Goal: Information Seeking & Learning: Learn about a topic

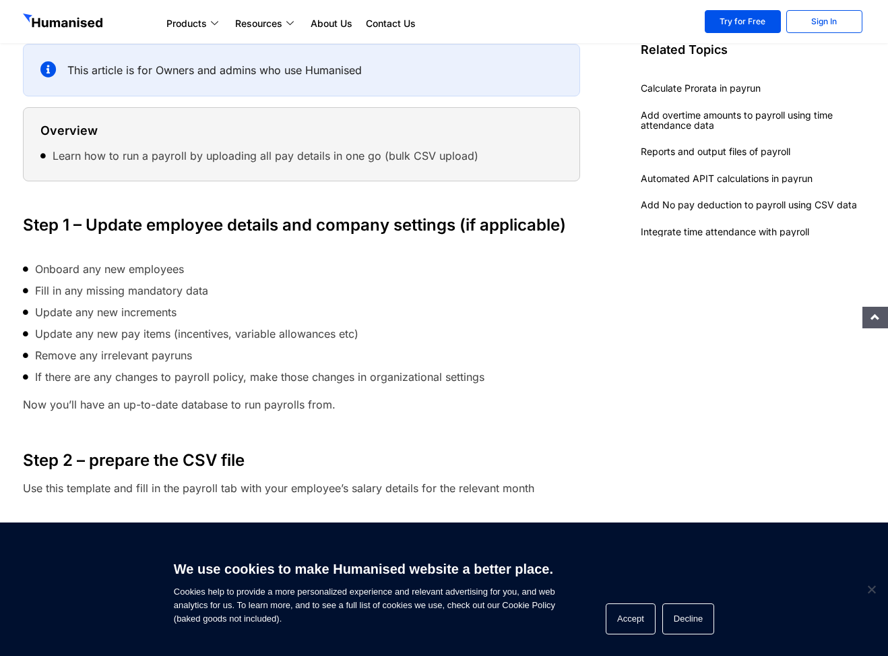
scroll to position [272, 0]
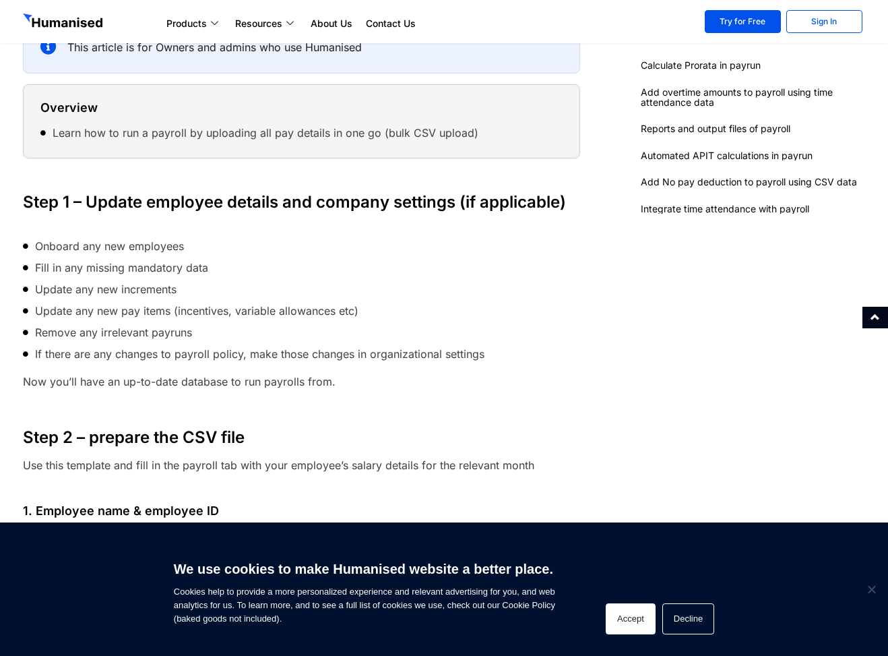
click at [632, 617] on button "Accept" at bounding box center [631, 618] width 50 height 31
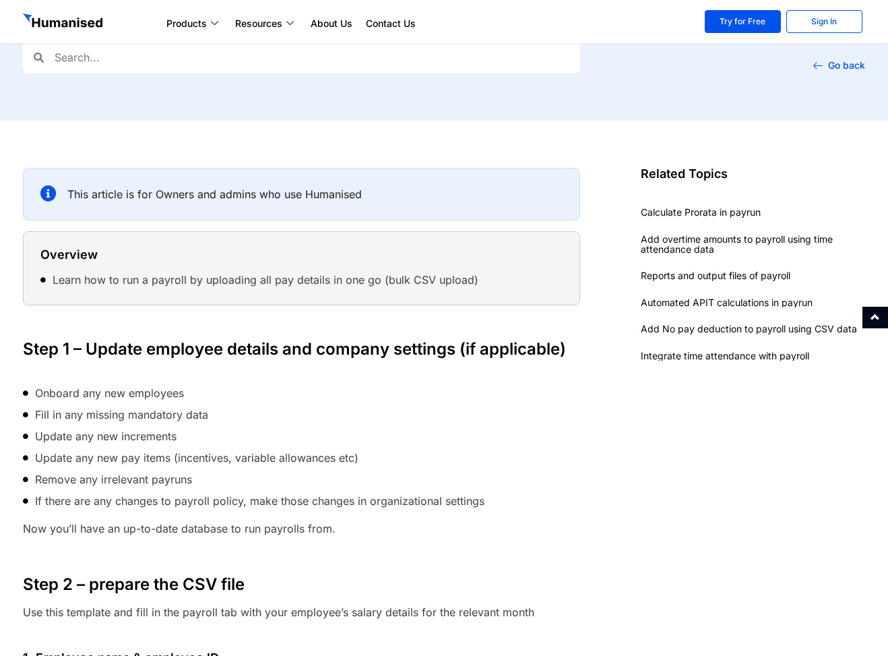
scroll to position [0, 0]
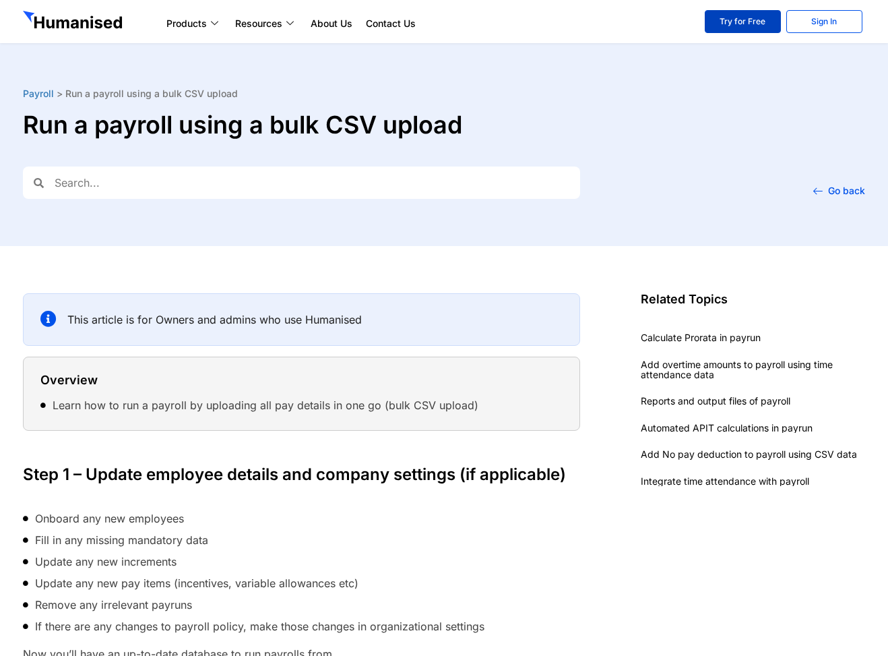
click at [726, 24] on link "Try for Free" at bounding box center [743, 21] width 76 height 23
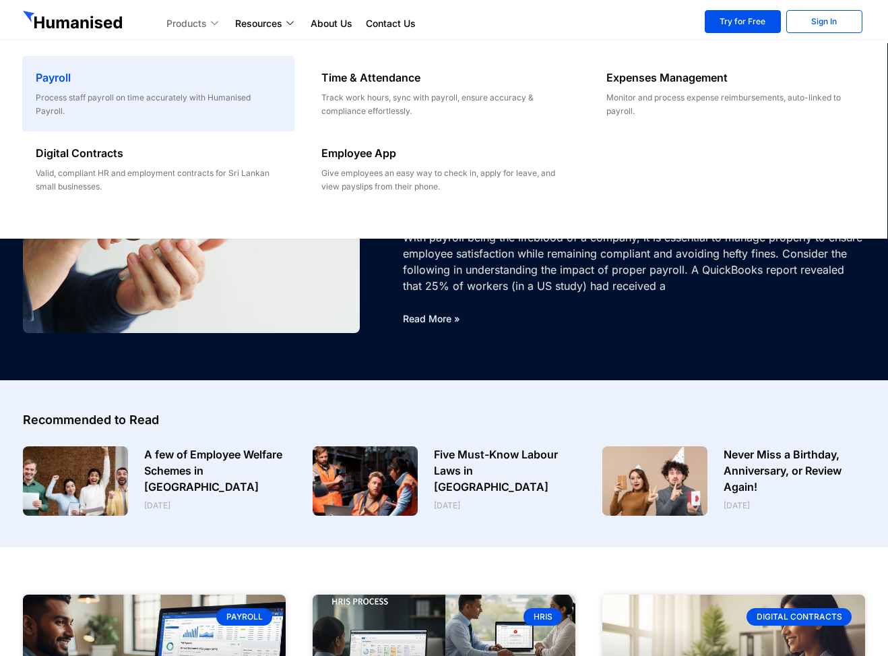
click at [172, 90] on div "Payroll" at bounding box center [158, 80] width 245 height 22
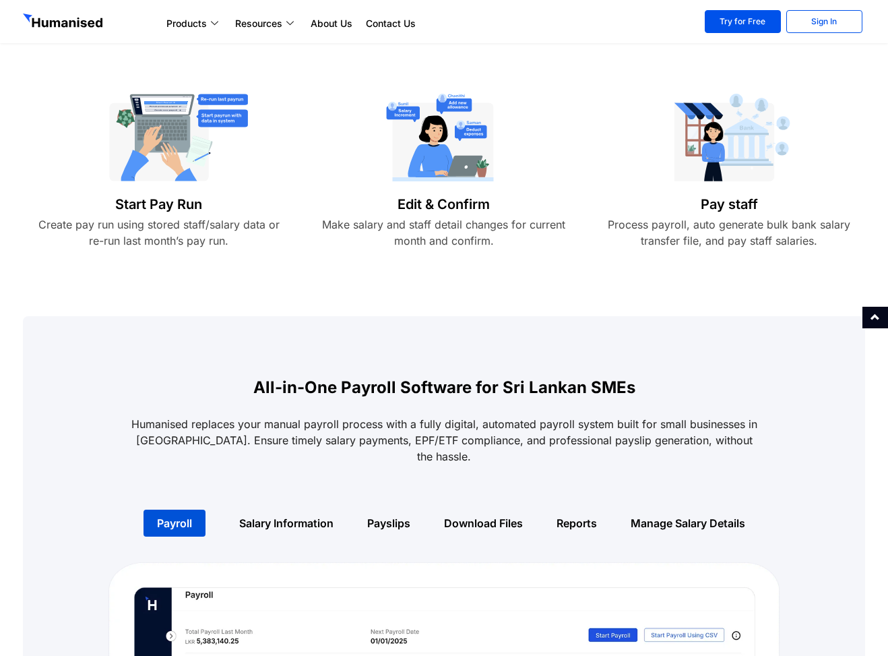
scroll to position [555, 0]
